Goal: Navigation & Orientation: Find specific page/section

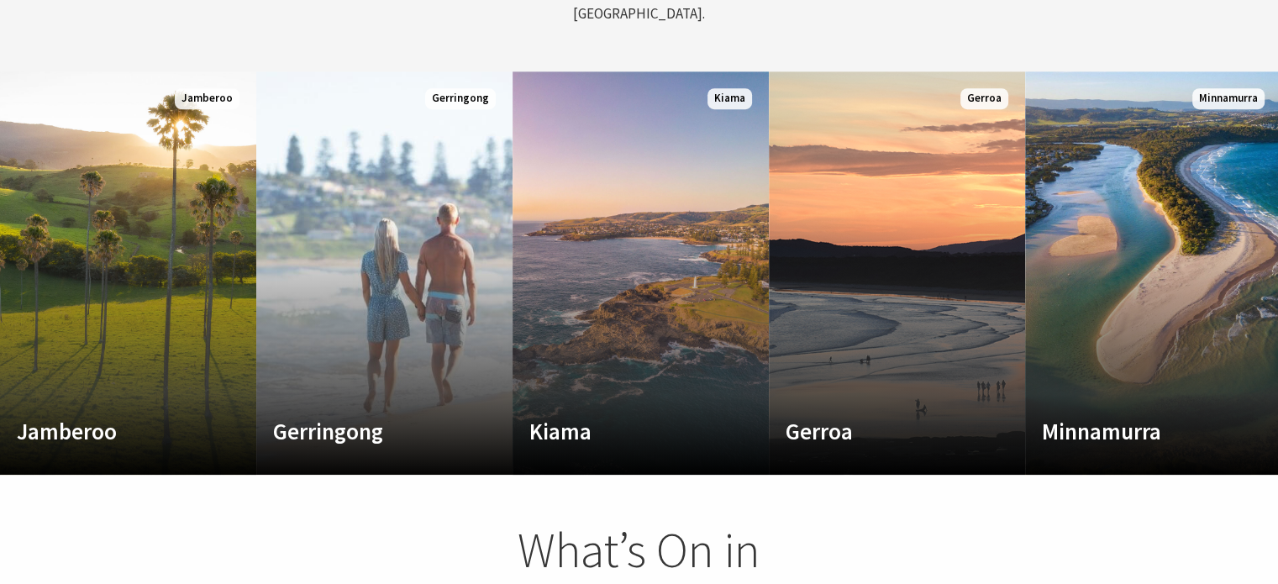
scroll to position [898, 0]
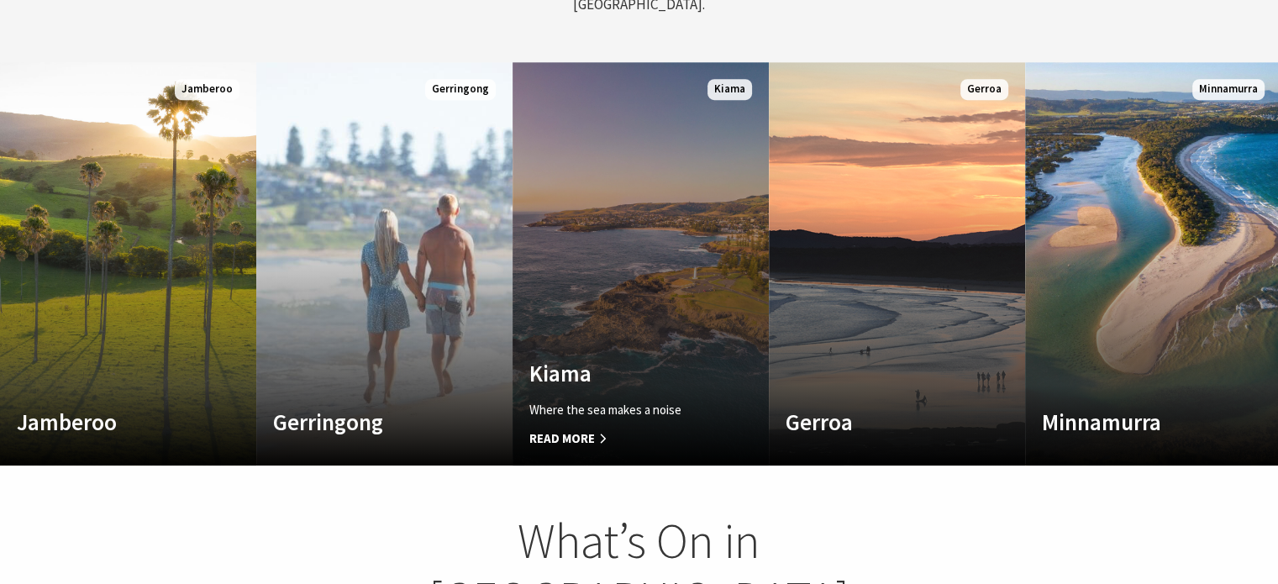
click at [644, 301] on link "Custom Image Used [GEOGRAPHIC_DATA] Where the sea makes a noise Read More [GEOG…" at bounding box center [641, 263] width 256 height 403
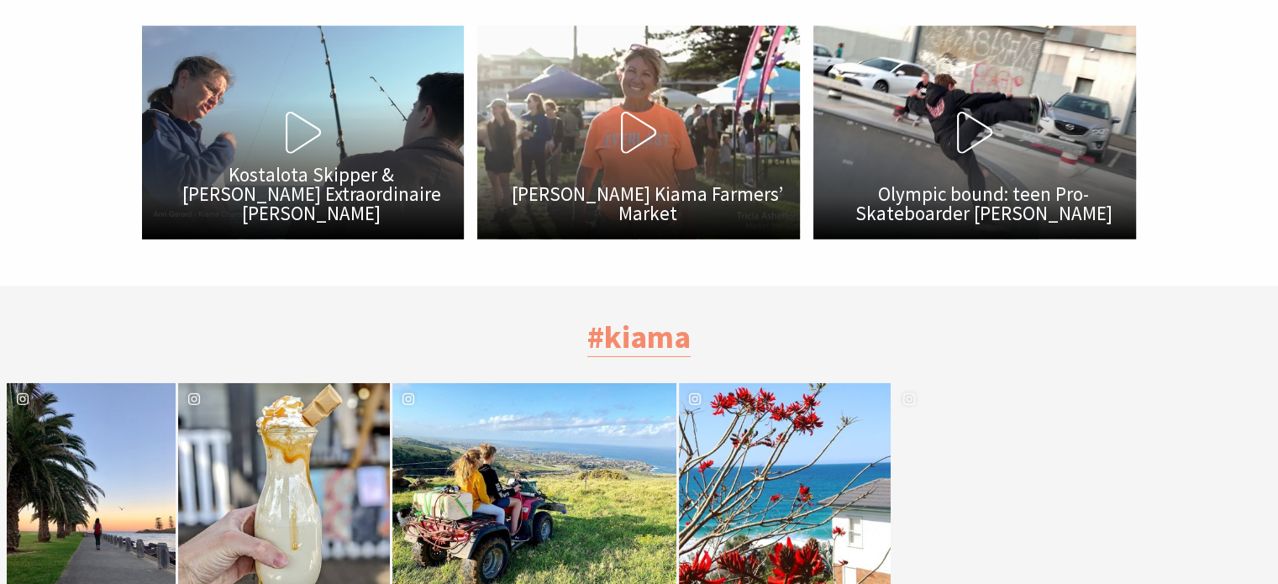
scroll to position [5173, 0]
